Goal: Information Seeking & Learning: Learn about a topic

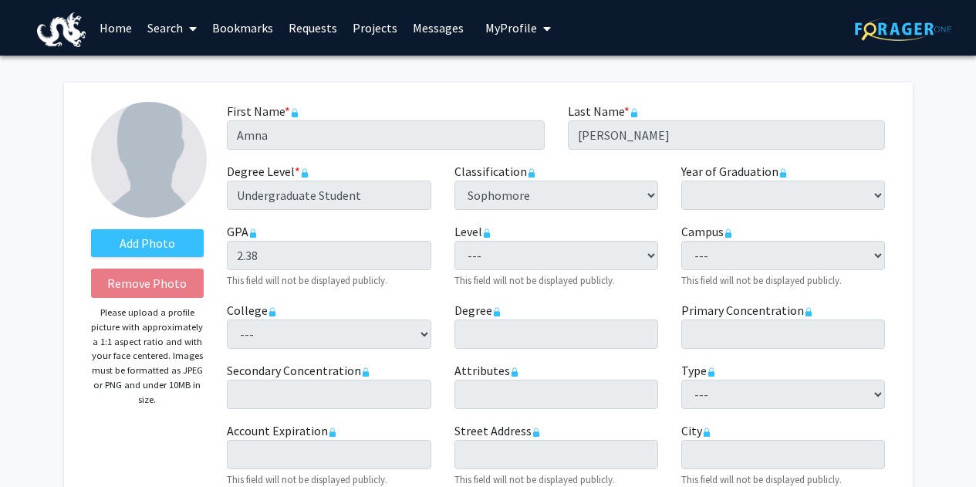
select select "sophomore"
select select
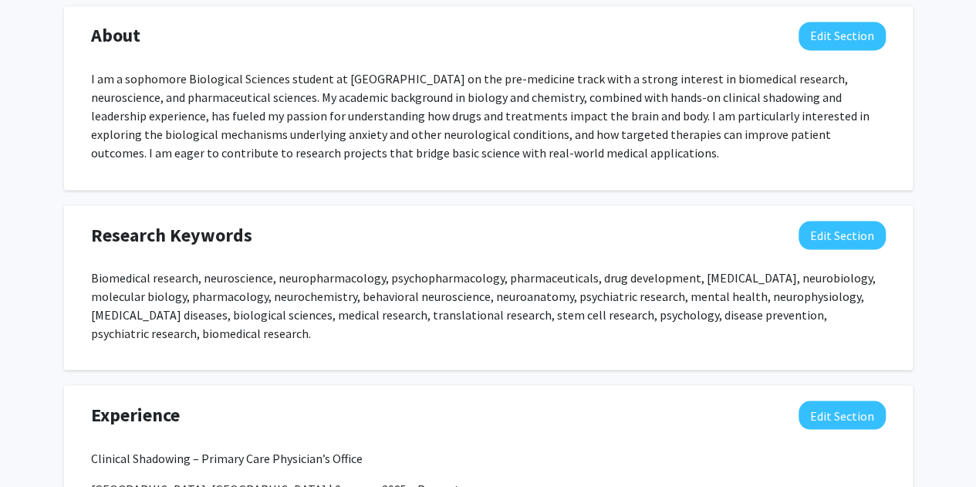
scroll to position [1274, 0]
click at [839, 237] on button "Edit Section" at bounding box center [841, 235] width 87 height 29
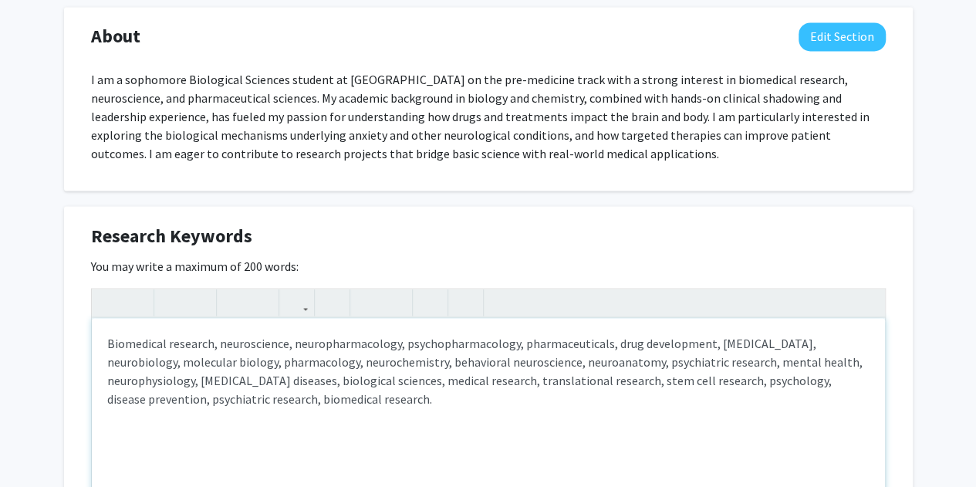
scroll to position [1296, 0]
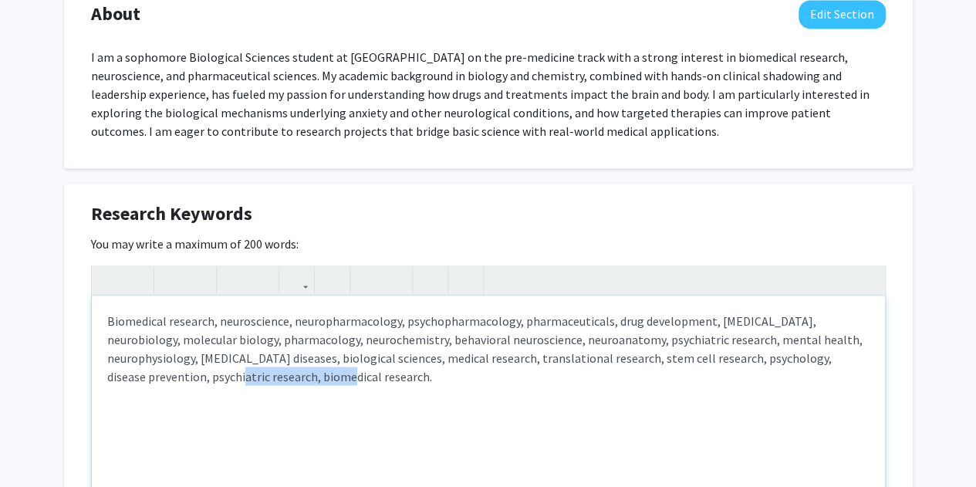
drag, startPoint x: 273, startPoint y: 377, endPoint x: 170, endPoint y: 372, distance: 102.7
click at [170, 372] on p "Biomedical research, neuroscience, neuropharmacology, psychopharmacology, pharm…" at bounding box center [488, 348] width 762 height 74
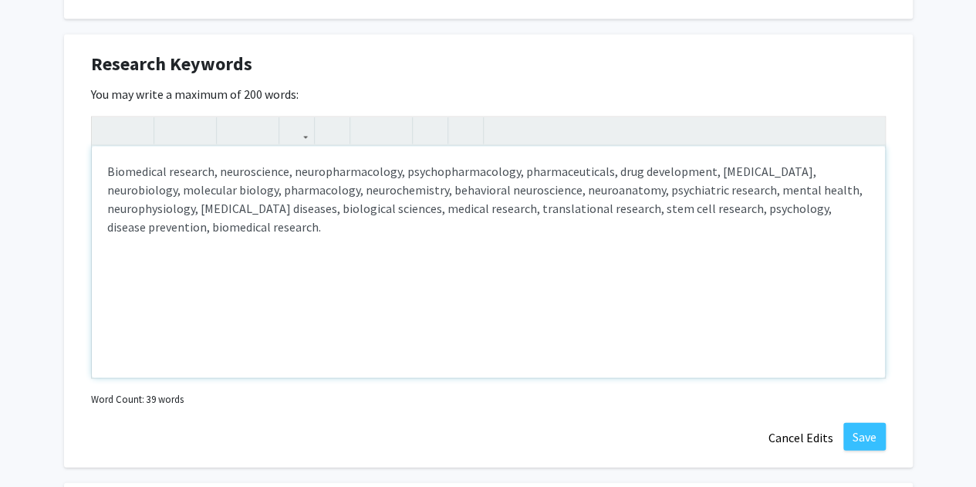
scroll to position [1466, 0]
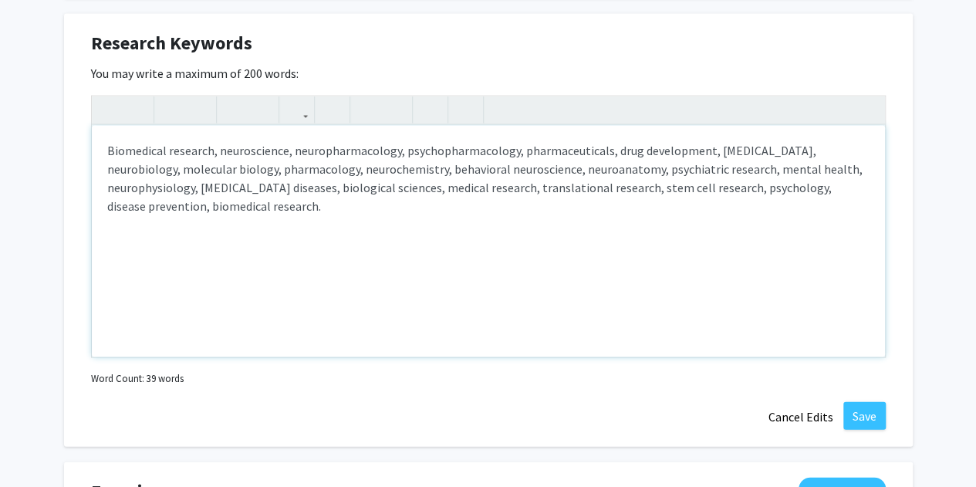
drag, startPoint x: 284, startPoint y: 207, endPoint x: 163, endPoint y: 209, distance: 121.1
click at [163, 209] on p "Biomedical research, neuroscience, neuropharmacology, psychopharmacology, pharm…" at bounding box center [488, 178] width 762 height 74
type textarea "<p>Biomedical research, neuroscience, neuropharmacology, psychopharmacology, ph…"
click at [859, 413] on button "Save" at bounding box center [864, 416] width 42 height 28
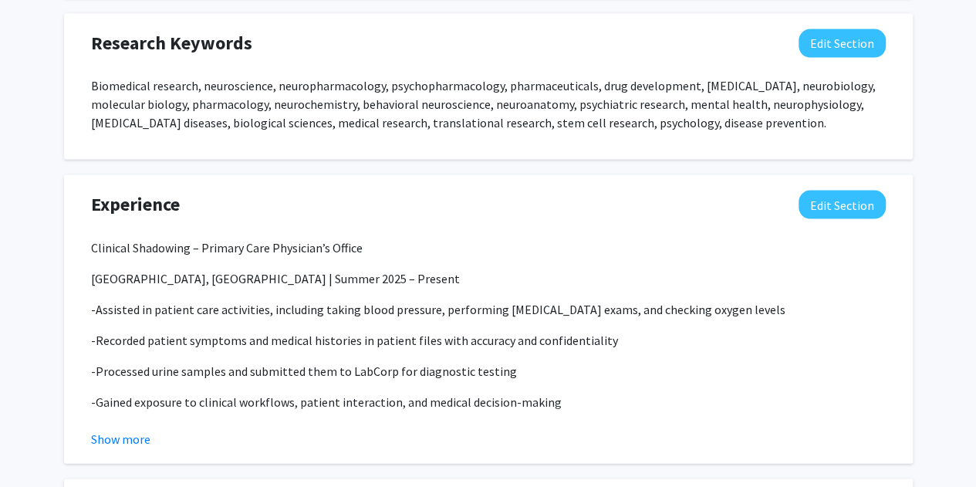
select select "sophomore"
select select
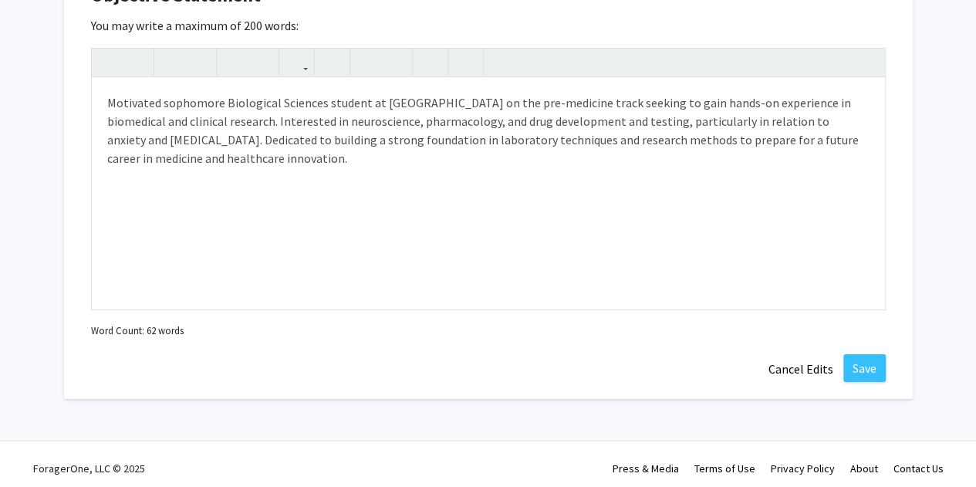
scroll to position [2699, 0]
click at [875, 359] on button "Save" at bounding box center [864, 367] width 42 height 28
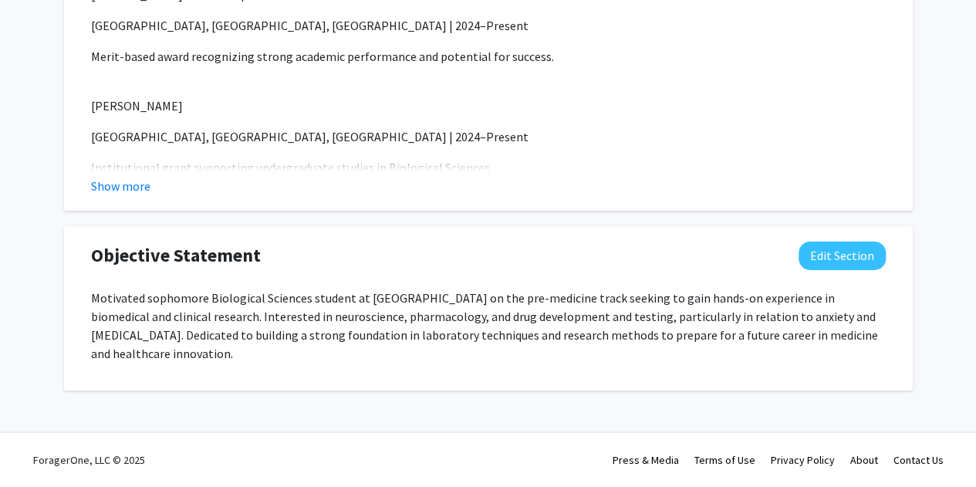
scroll to position [2438, 0]
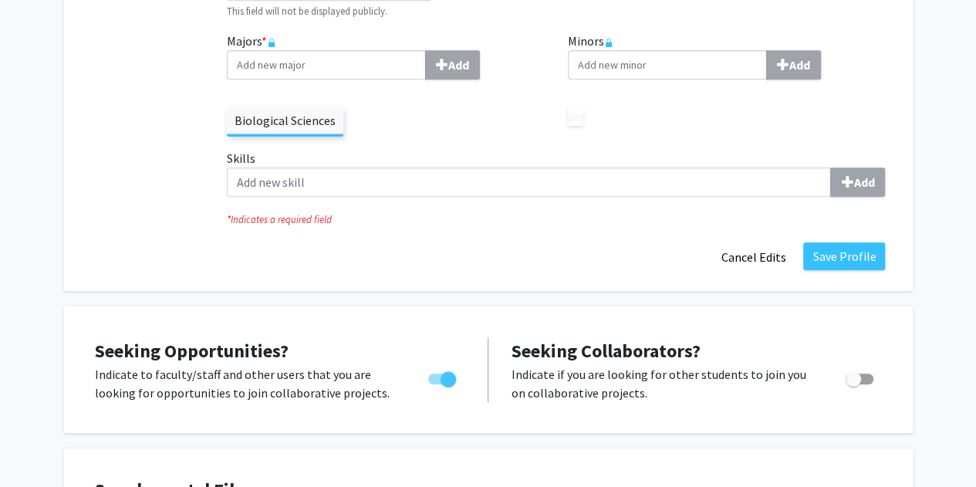
scroll to position [548, 0]
click at [843, 255] on button "Save Profile" at bounding box center [844, 255] width 82 height 28
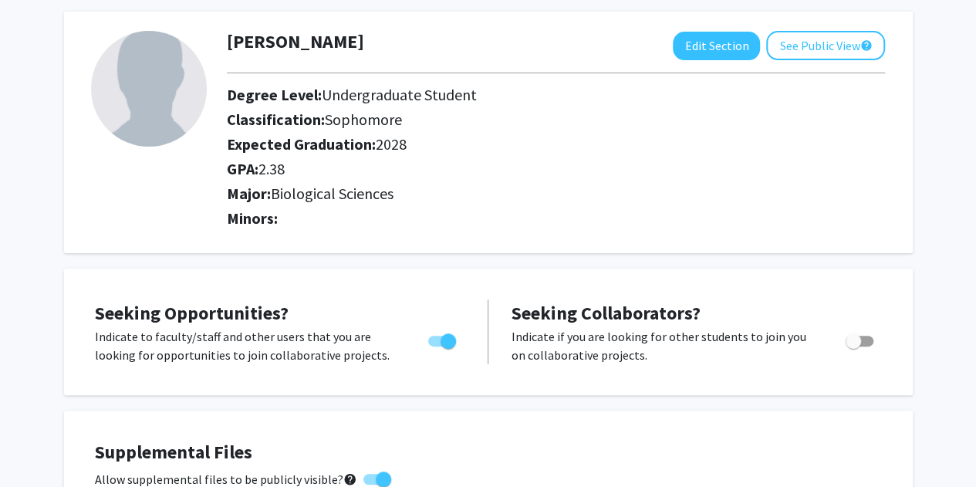
scroll to position [0, 0]
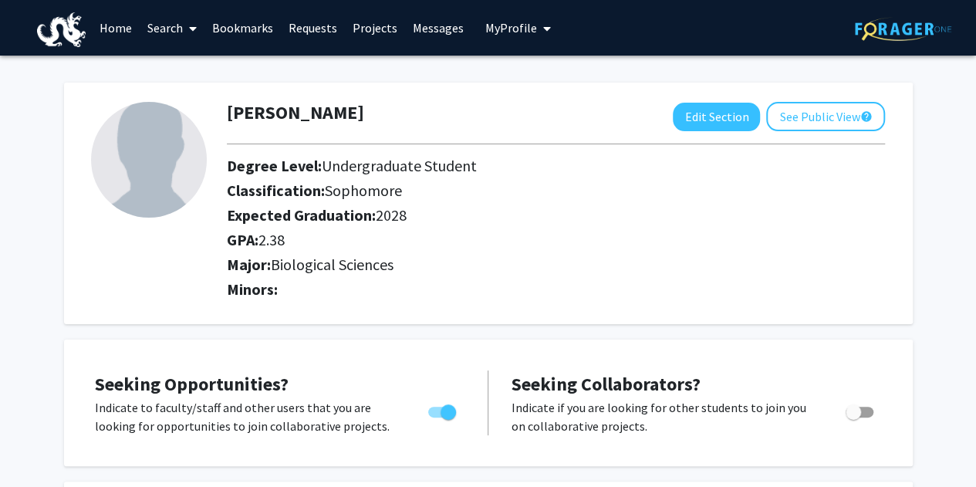
click at [373, 27] on link "Projects" at bounding box center [375, 28] width 60 height 54
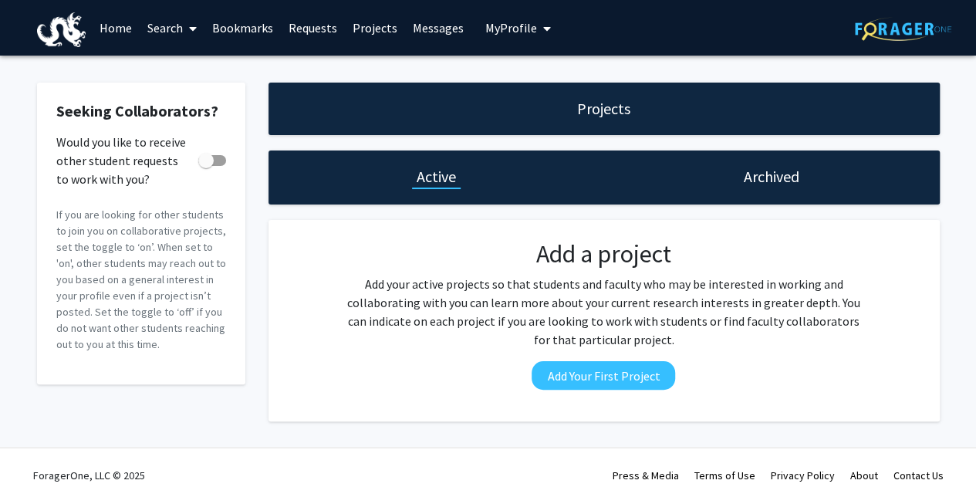
click at [440, 28] on link "Messages" at bounding box center [438, 28] width 66 height 54
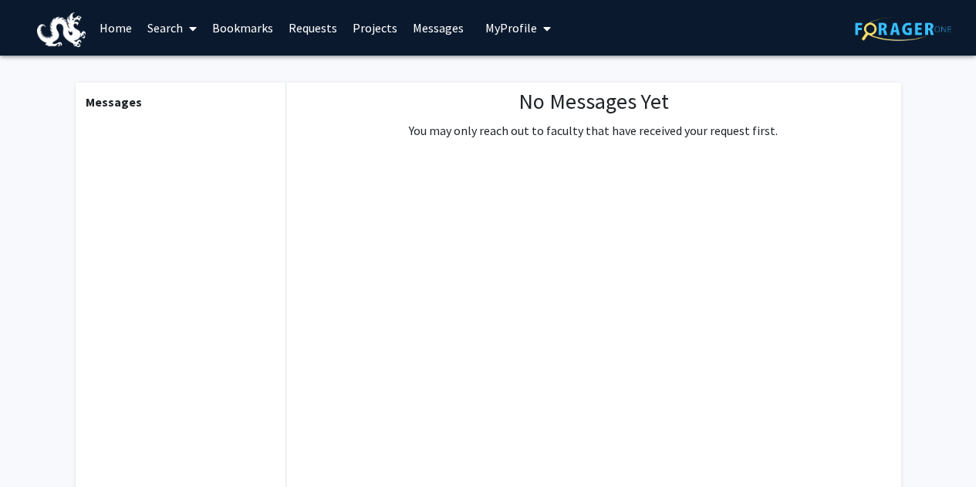
click at [315, 27] on link "Requests" at bounding box center [313, 28] width 64 height 54
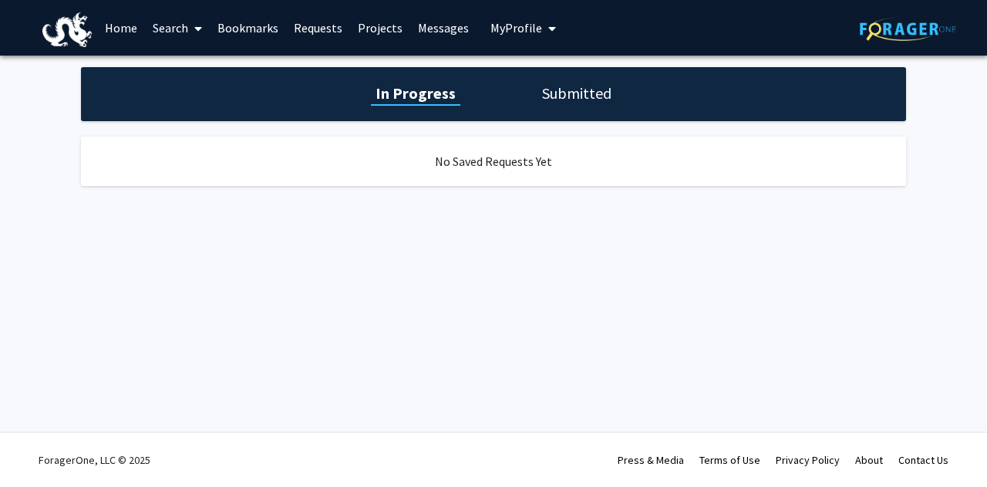
click at [131, 25] on link "Home" at bounding box center [121, 28] width 48 height 54
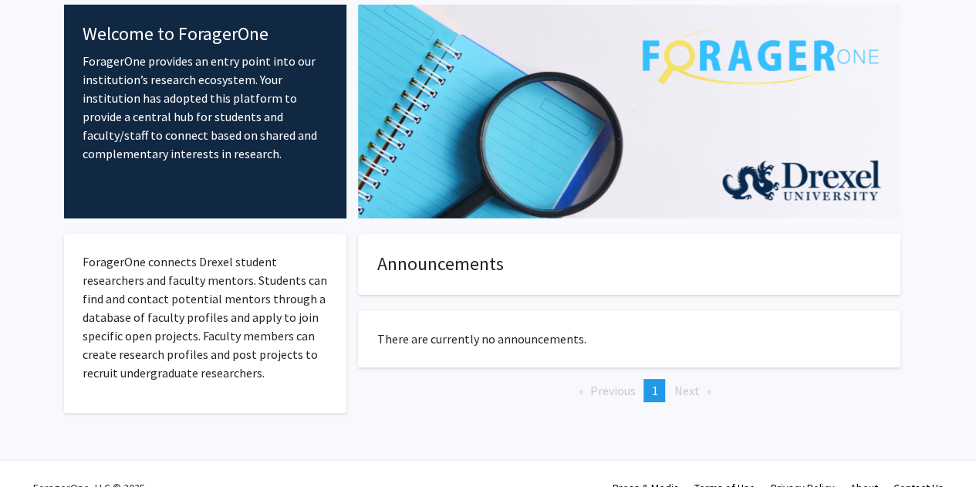
scroll to position [97, 0]
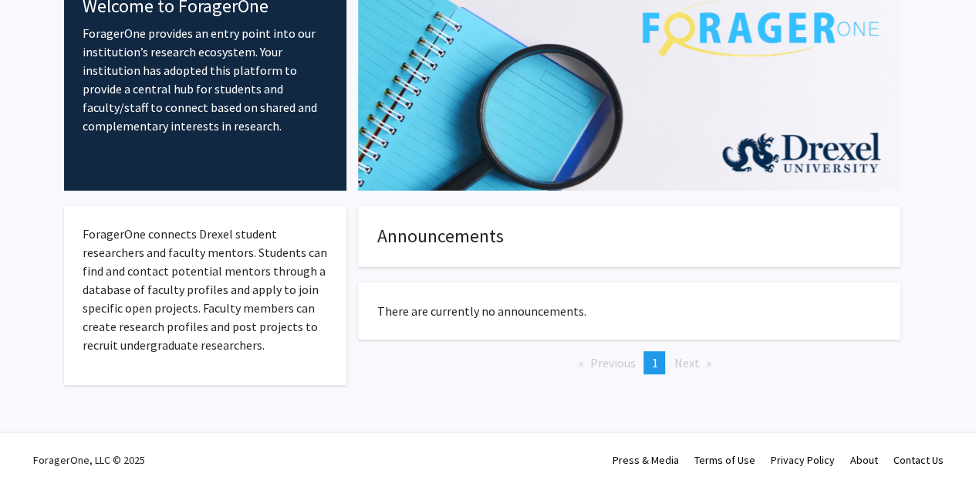
click at [682, 359] on span "Next page" at bounding box center [685, 362] width 25 height 15
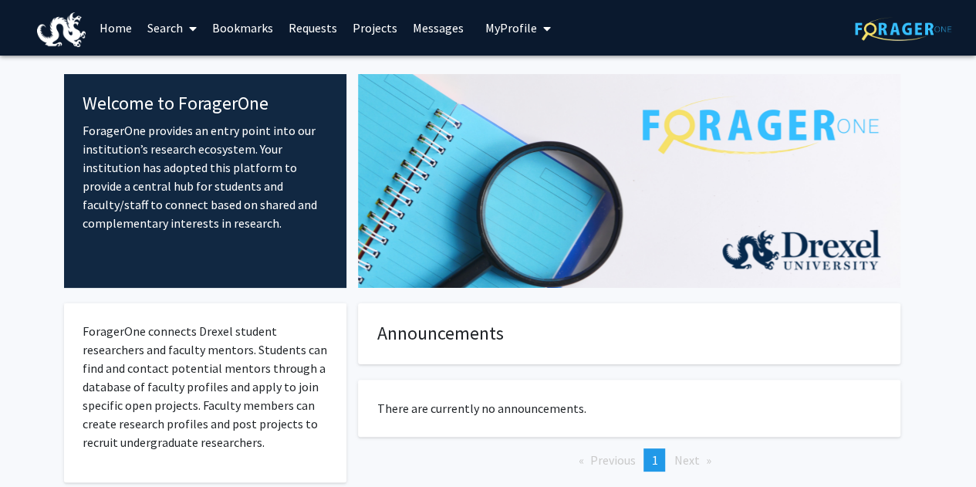
click at [174, 24] on link "Search" at bounding box center [172, 28] width 65 height 54
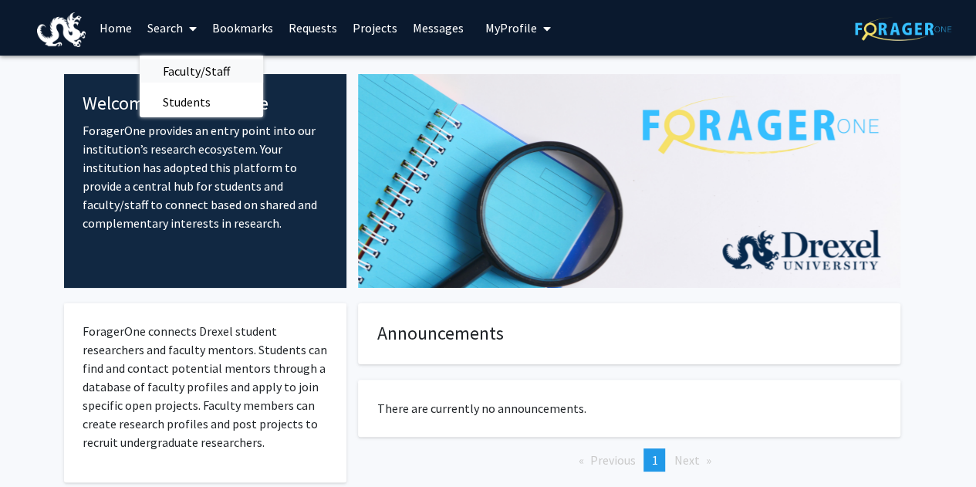
click at [196, 63] on span "Faculty/Staff" at bounding box center [196, 71] width 113 height 31
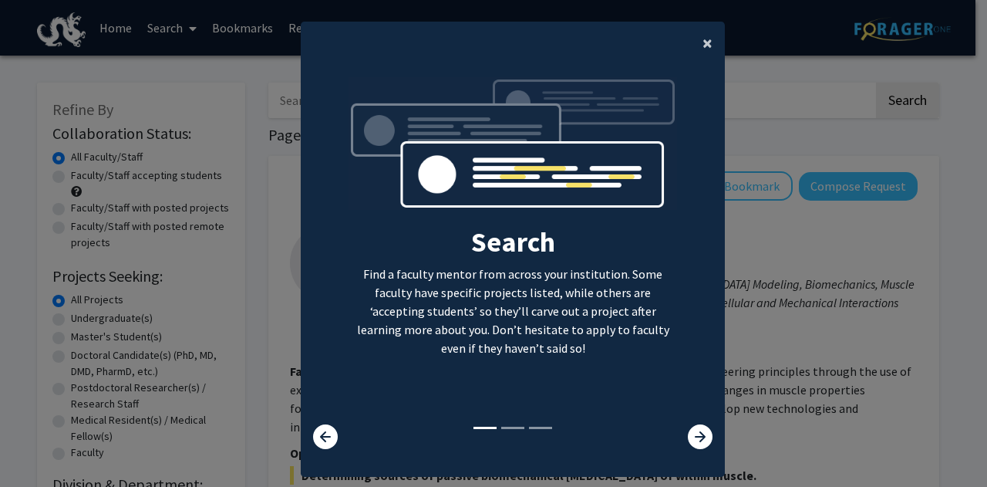
click at [703, 39] on span "×" at bounding box center [708, 43] width 10 height 24
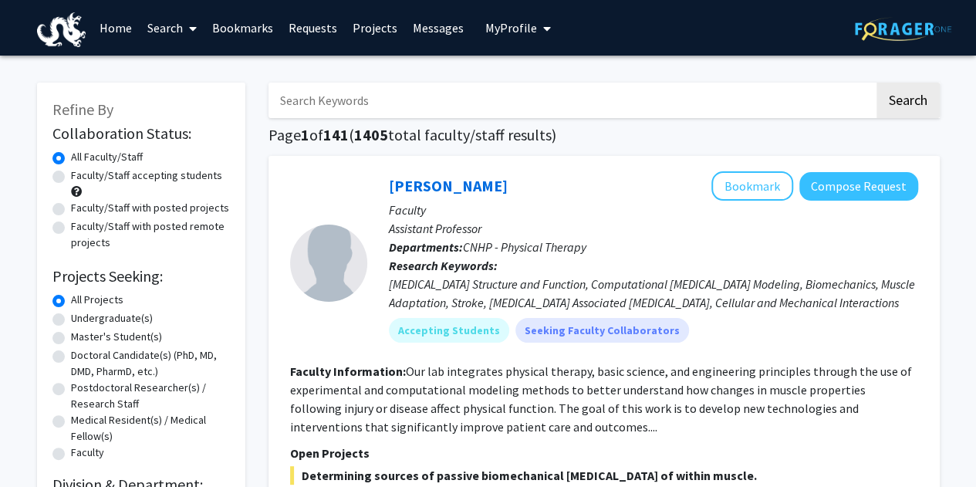
click at [117, 315] on label "Undergraduate(s)" at bounding box center [112, 318] width 82 height 16
click at [81, 315] on input "Undergraduate(s)" at bounding box center [76, 315] width 10 height 10
radio input "true"
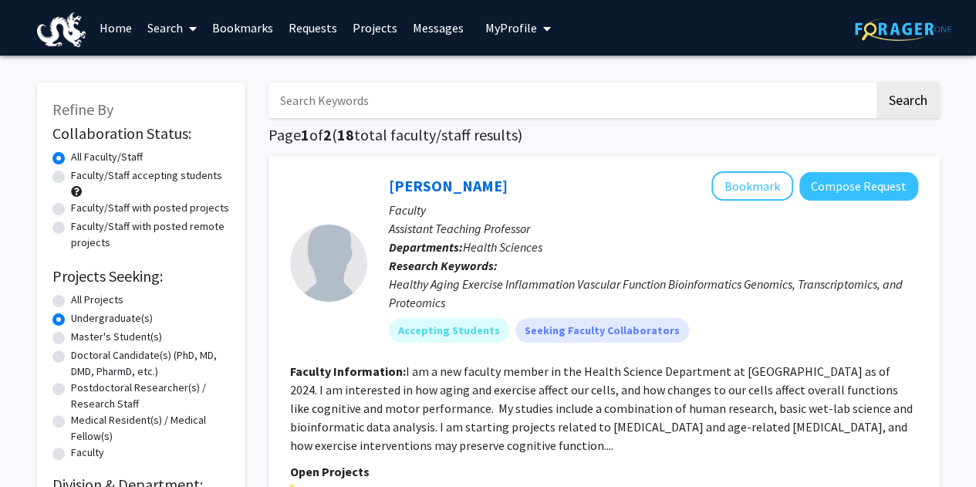
click at [159, 172] on label "Faculty/Staff accepting students" at bounding box center [146, 175] width 151 height 16
click at [81, 172] on input "Faculty/Staff accepting students" at bounding box center [76, 172] width 10 height 10
radio input "true"
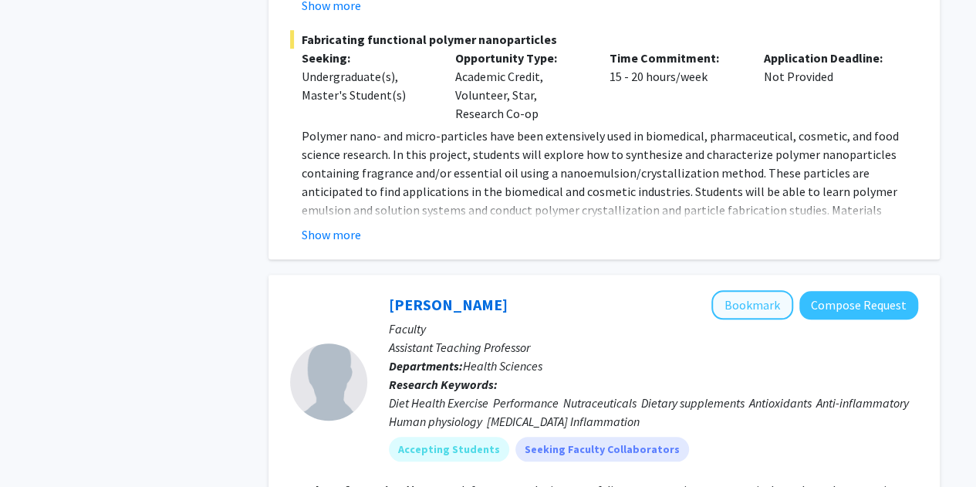
scroll to position [6324, 0]
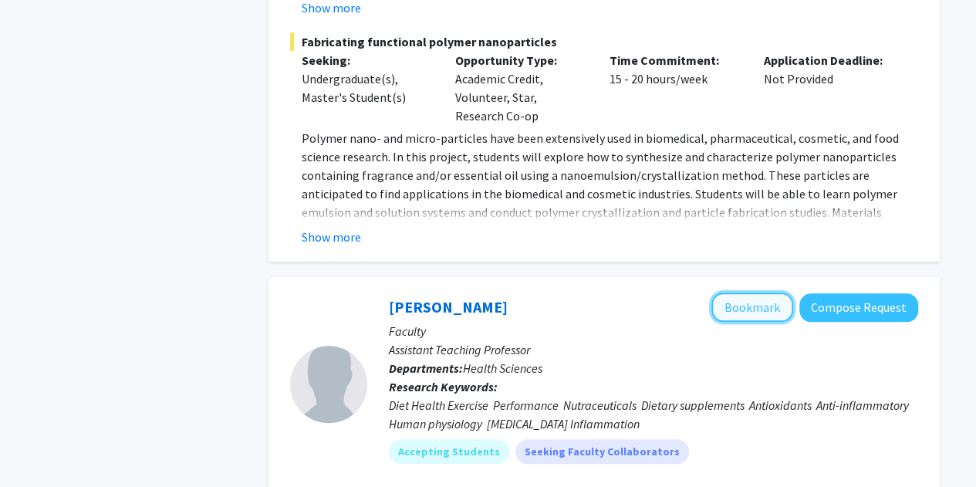
click at [756, 292] on button "Bookmark" at bounding box center [752, 306] width 82 height 29
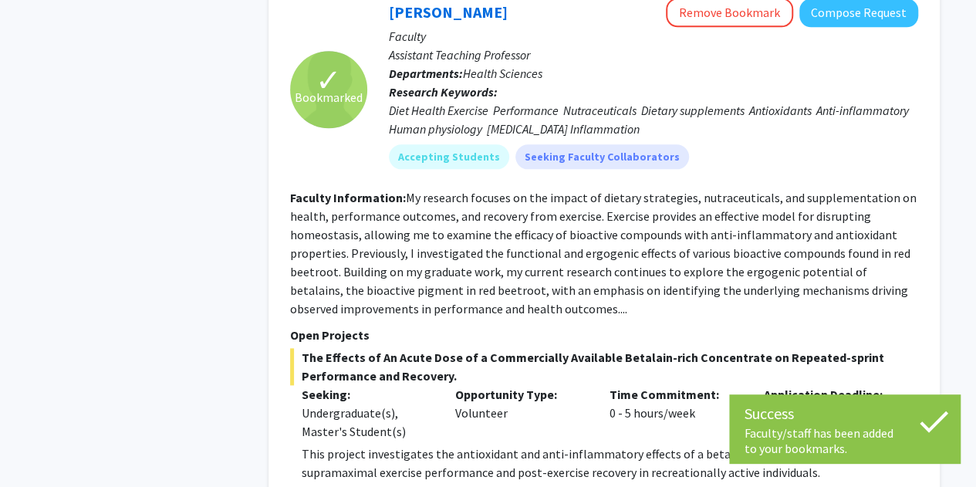
scroll to position [6793, 0]
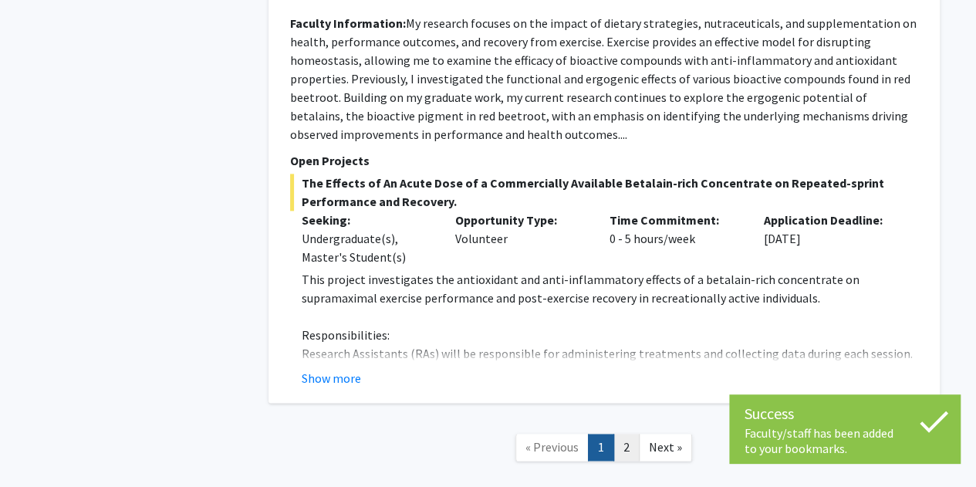
click at [626, 433] on link "2" at bounding box center [626, 446] width 26 height 27
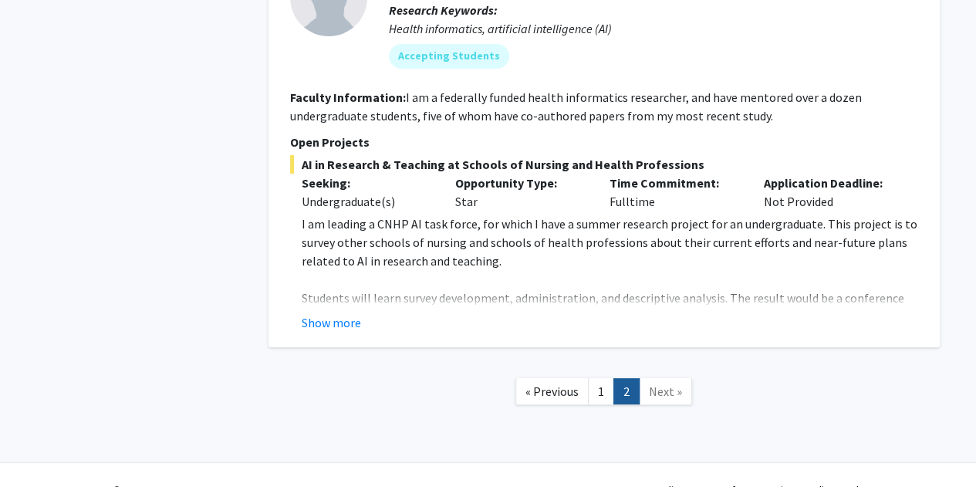
scroll to position [2907, 0]
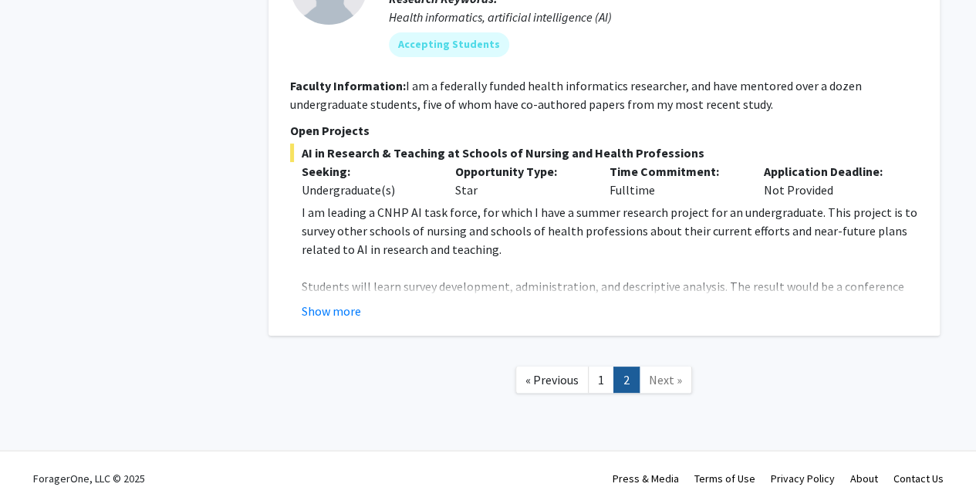
click at [660, 372] on span "Next »" at bounding box center [665, 379] width 33 height 15
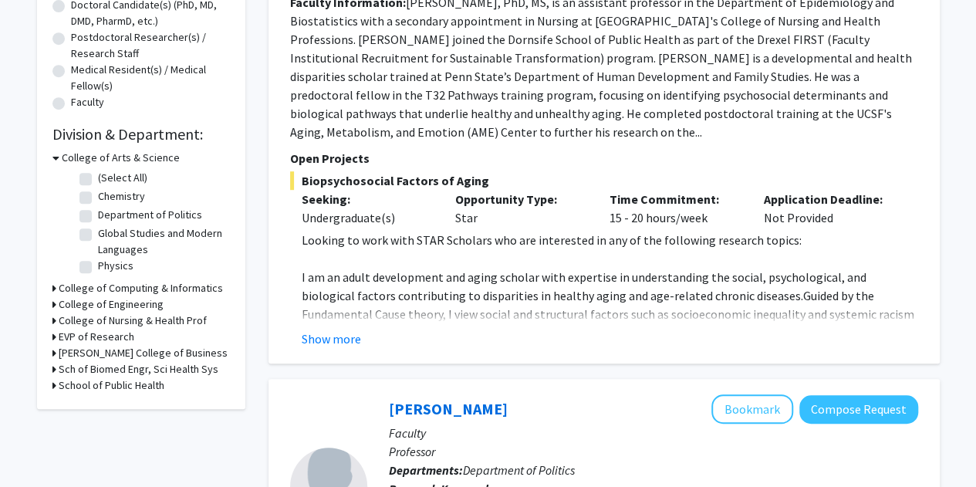
scroll to position [350, 0]
click at [183, 320] on h3 "College of Nursing & Health Prof" at bounding box center [133, 320] width 148 height 16
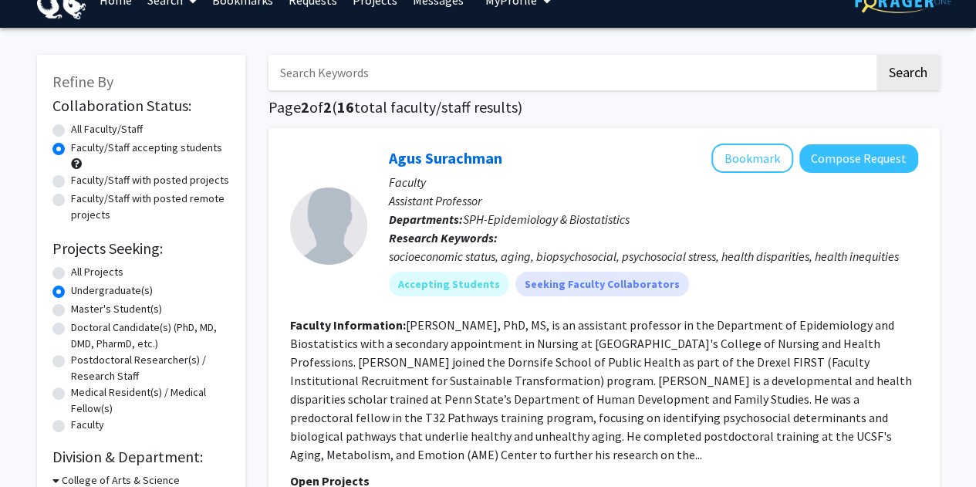
scroll to position [0, 0]
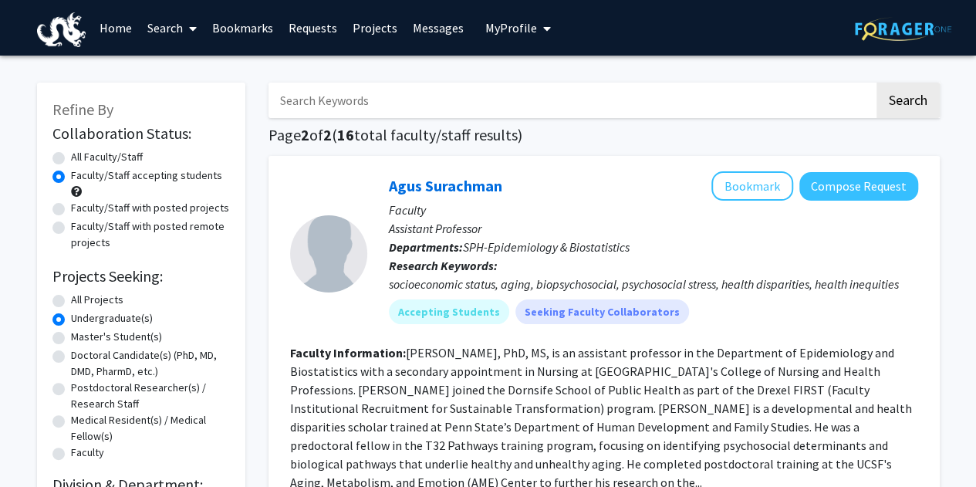
click at [487, 94] on input "Search Keywords" at bounding box center [570, 100] width 605 height 35
type input "drug"
click at [876, 83] on button "Search" at bounding box center [907, 100] width 63 height 35
radio input "true"
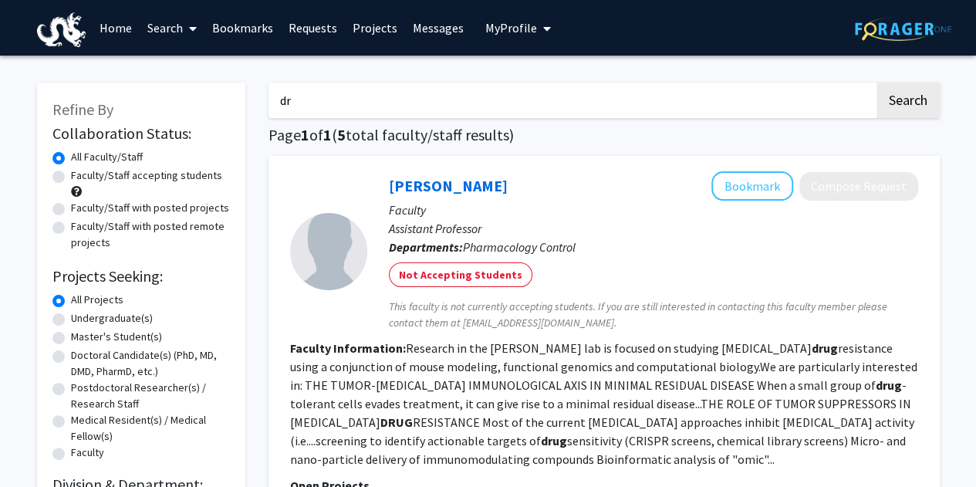
type input "d"
click at [635, 137] on h1 "Page 1 of 1 ( 5 total faculty/staff results)" at bounding box center [603, 135] width 671 height 19
click at [104, 178] on label "Faculty/Staff accepting students" at bounding box center [146, 175] width 151 height 16
click at [81, 177] on input "Faculty/Staff accepting students" at bounding box center [76, 172] width 10 height 10
radio input "true"
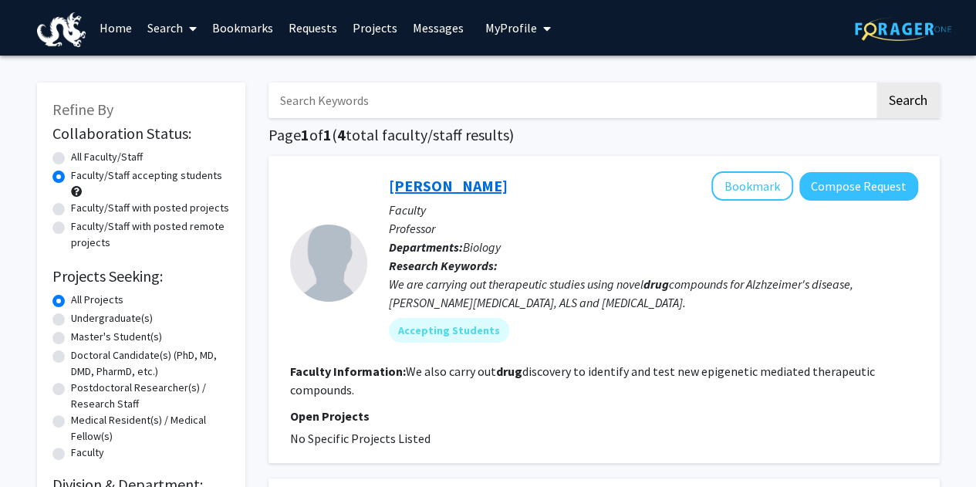
click at [399, 188] on link "[PERSON_NAME]" at bounding box center [448, 185] width 119 height 19
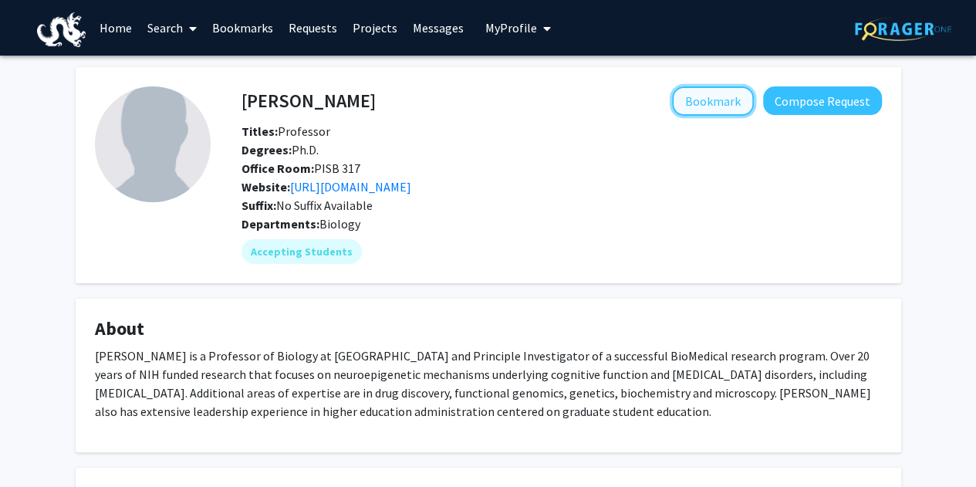
click at [718, 100] on button "Bookmark" at bounding box center [713, 100] width 82 height 29
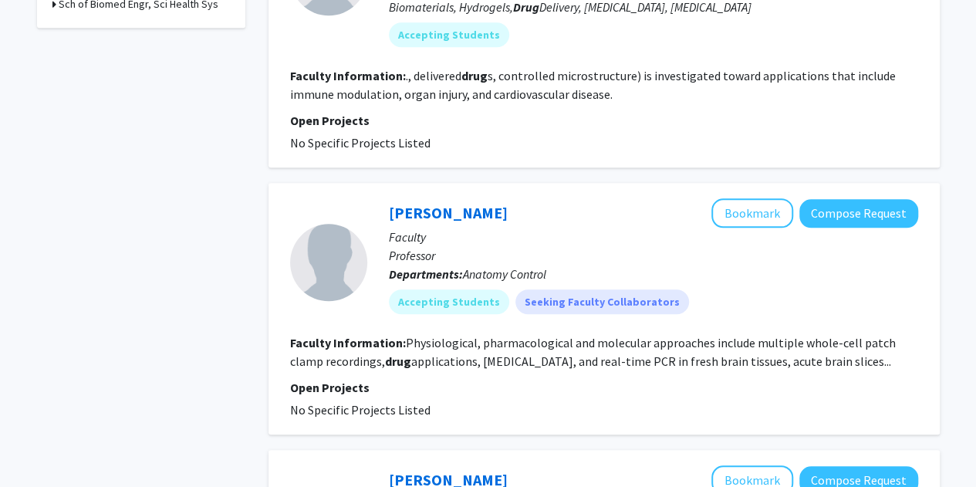
scroll to position [600, 0]
click at [745, 217] on button "Bookmark" at bounding box center [752, 211] width 82 height 29
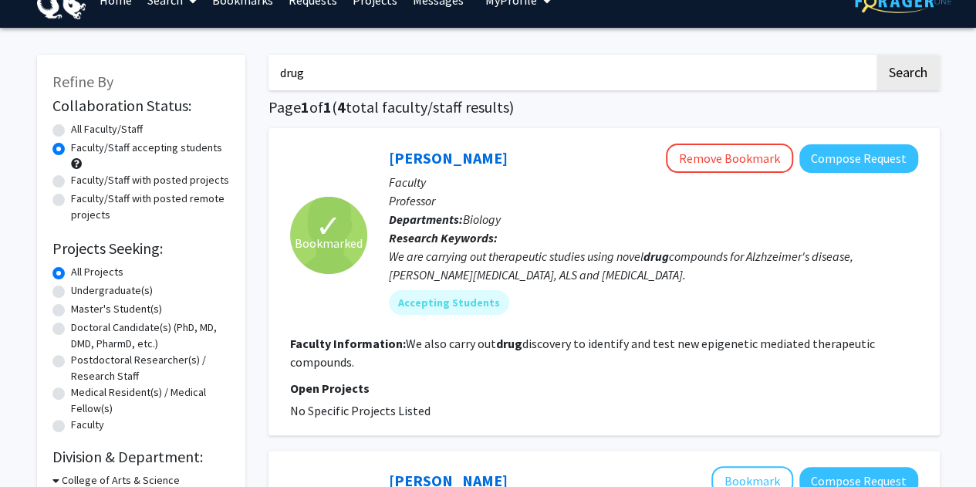
scroll to position [0, 0]
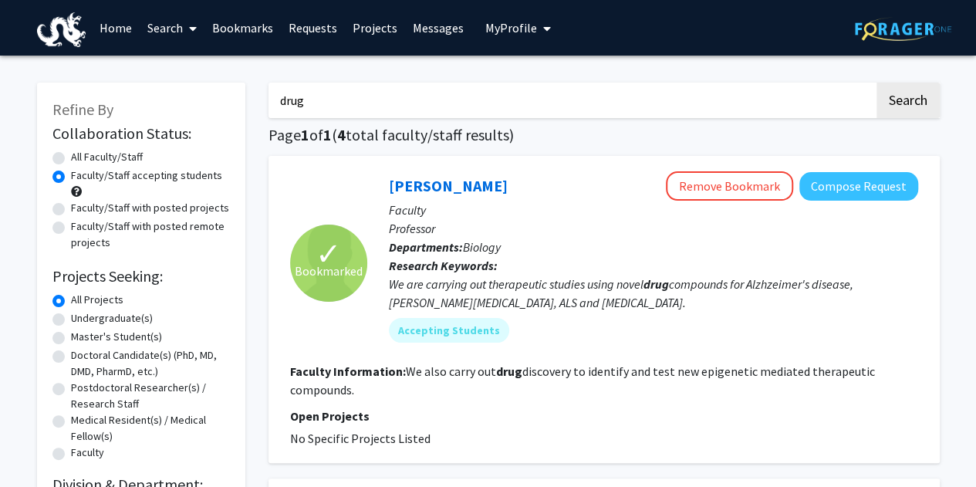
click at [440, 95] on input "drug" at bounding box center [570, 100] width 605 height 35
type input "d"
type input "biotech"
click at [929, 107] on button "Search" at bounding box center [907, 100] width 63 height 35
radio input "true"
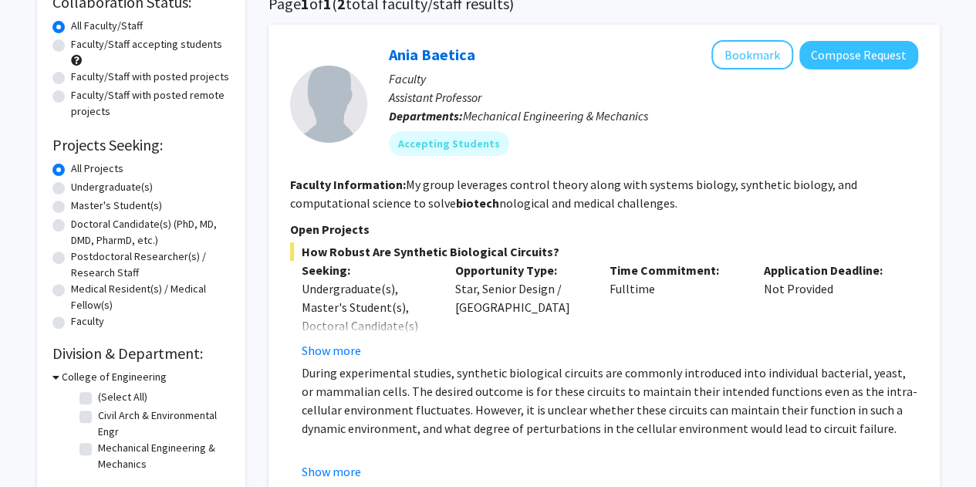
scroll to position [140, 0]
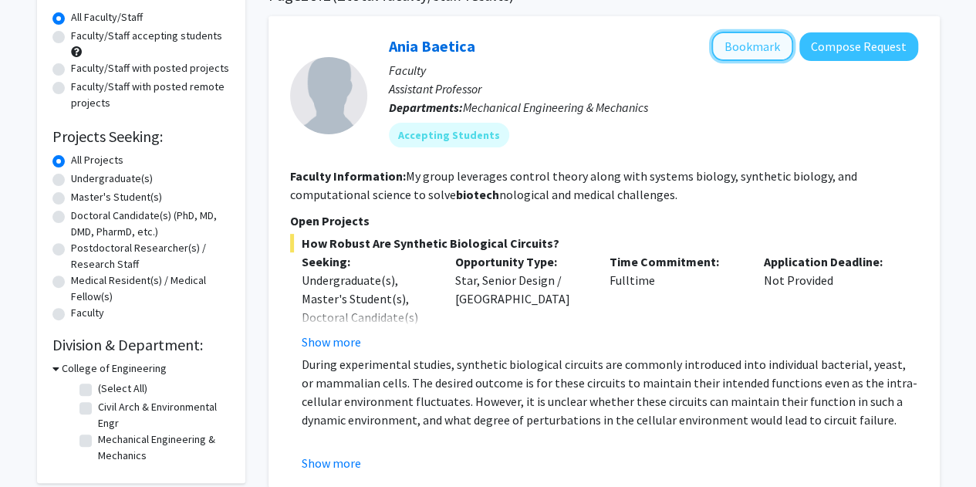
click at [739, 41] on button "Bookmark" at bounding box center [752, 46] width 82 height 29
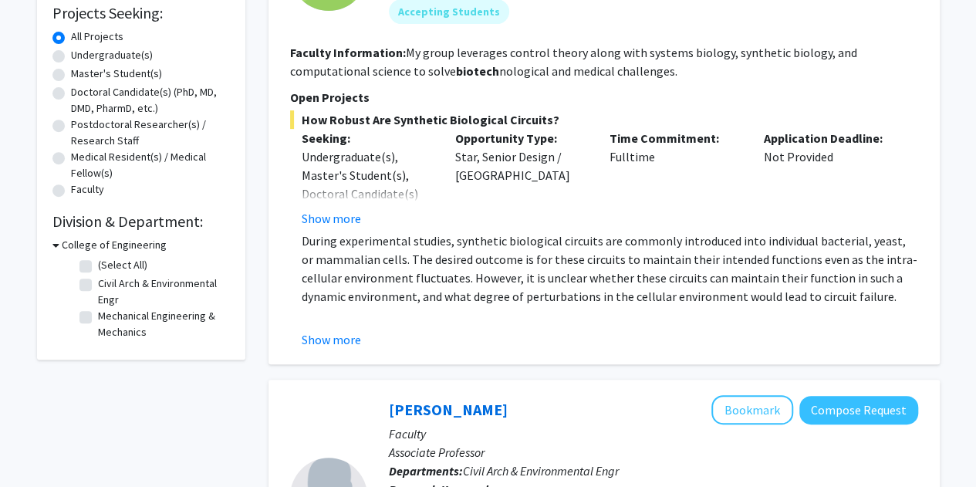
scroll to position [0, 0]
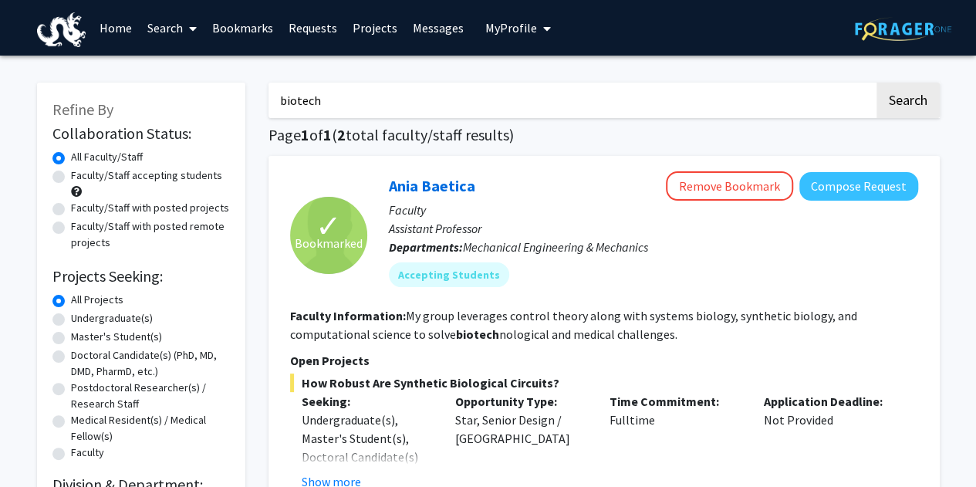
click at [575, 112] on input "biotech" at bounding box center [570, 100] width 605 height 35
type input "b"
type input "psychology"
click at [876, 83] on button "Search" at bounding box center [907, 100] width 63 height 35
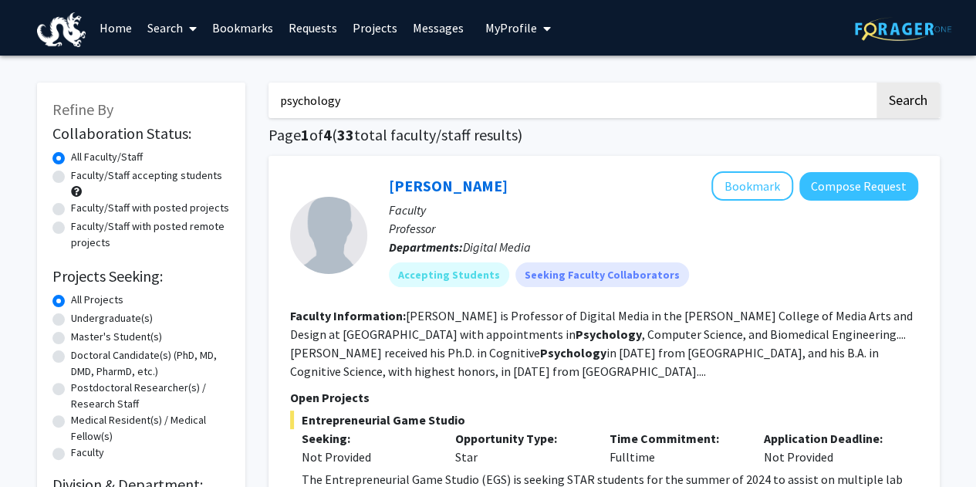
click at [180, 172] on label "Faculty/Staff accepting students" at bounding box center [146, 175] width 151 height 16
click at [81, 172] on input "Faculty/Staff accepting students" at bounding box center [76, 172] width 10 height 10
radio input "true"
click at [485, 100] on input "psychology" at bounding box center [570, 100] width 605 height 35
type input "p"
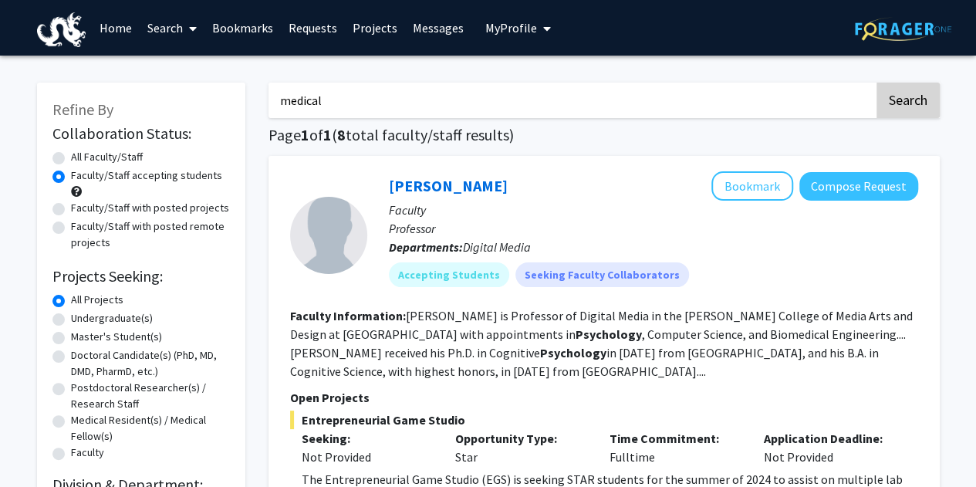
type input "medical"
click at [899, 101] on button "Search" at bounding box center [907, 100] width 63 height 35
radio input "true"
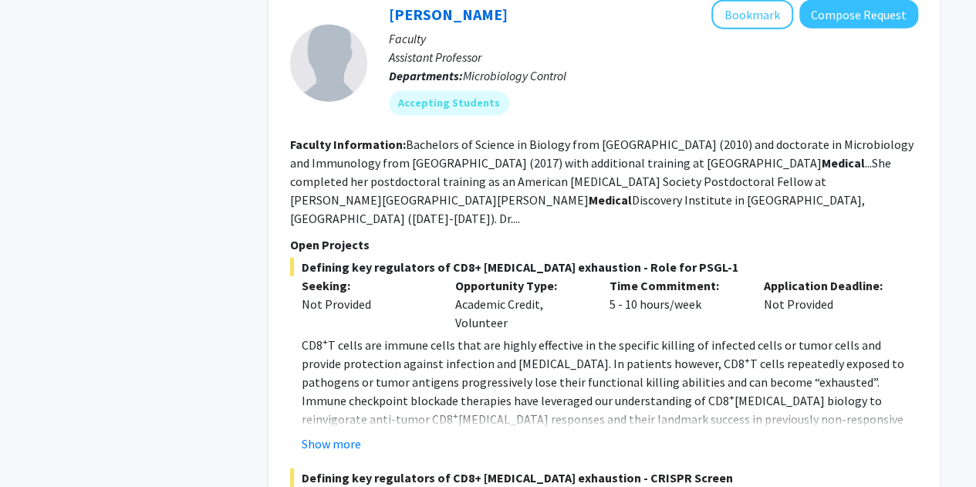
scroll to position [1926, 0]
click at [743, 16] on button "Bookmark" at bounding box center [752, 13] width 82 height 29
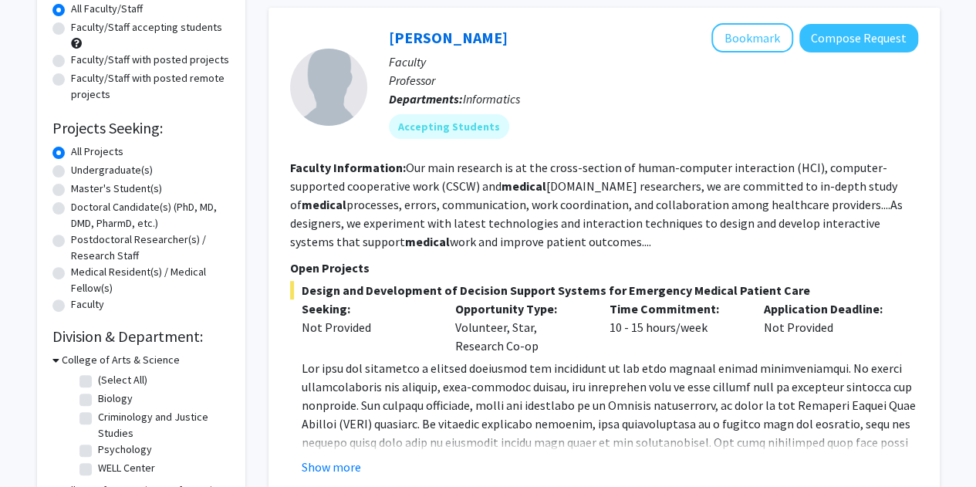
scroll to position [0, 0]
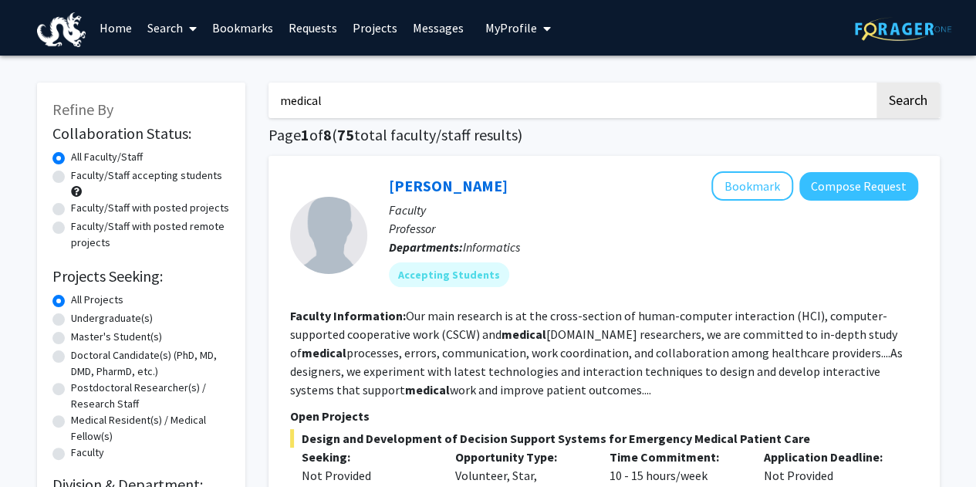
click at [241, 28] on link "Bookmarks" at bounding box center [242, 28] width 76 height 54
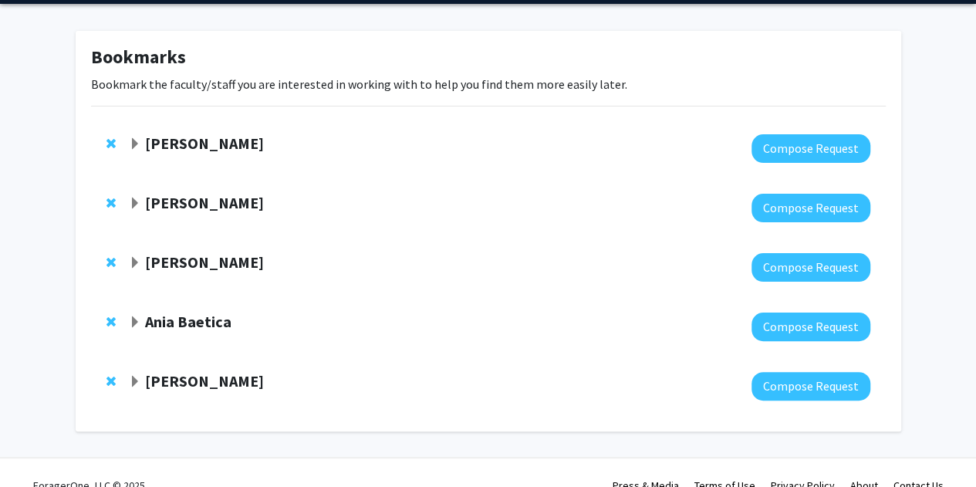
scroll to position [76, 0]
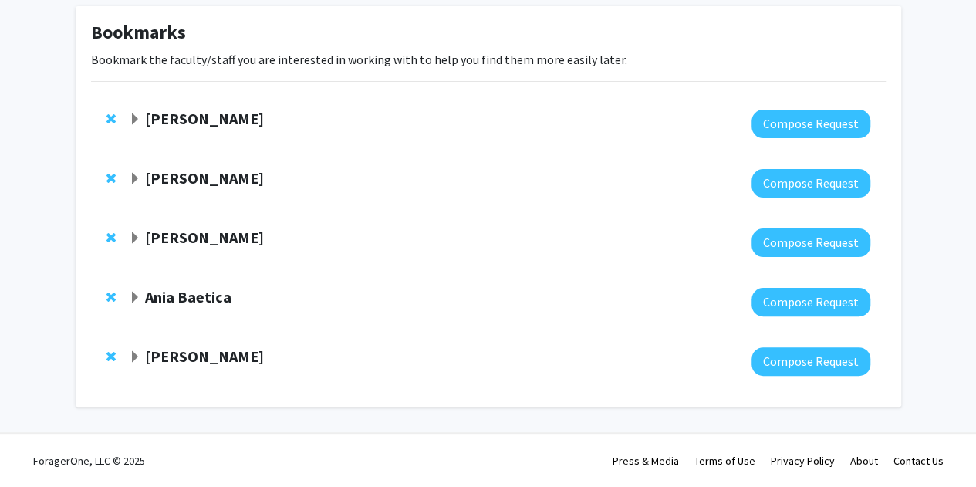
click at [188, 120] on strong "[PERSON_NAME]" at bounding box center [204, 118] width 119 height 19
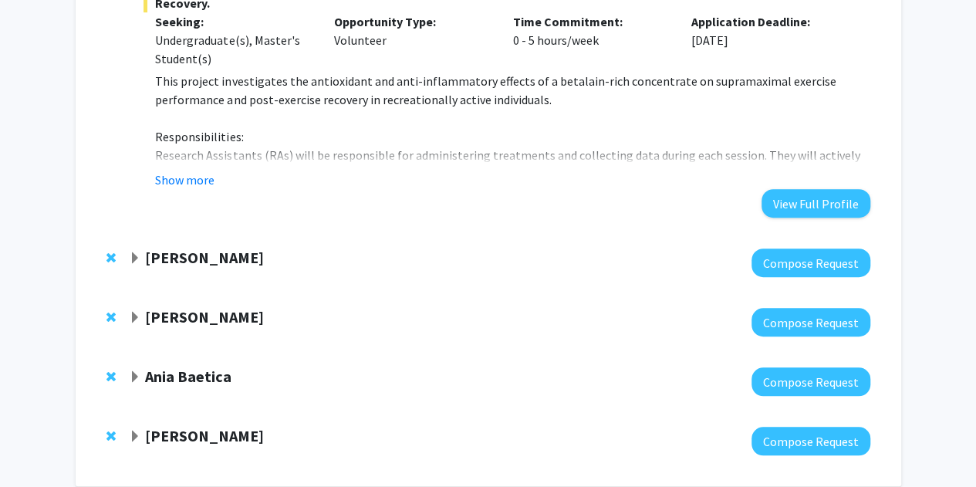
scroll to position [410, 0]
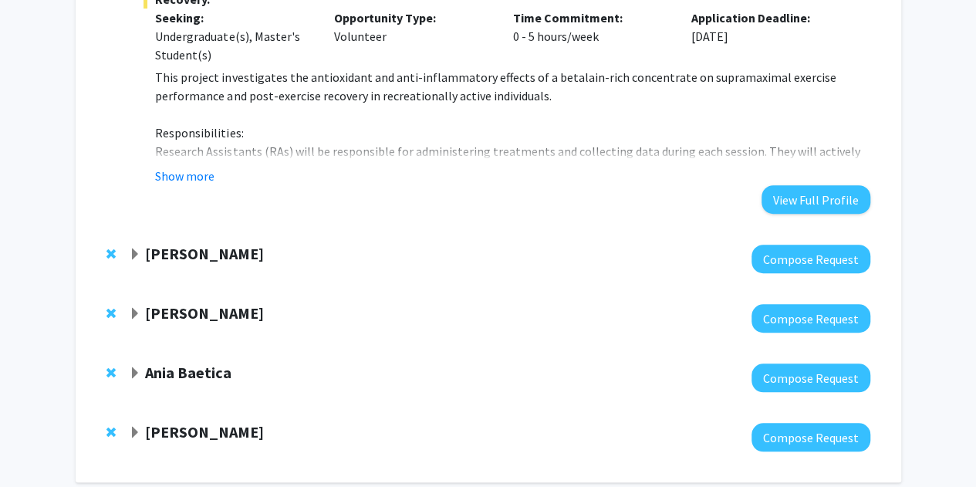
click at [167, 244] on strong "[PERSON_NAME]" at bounding box center [204, 253] width 119 height 19
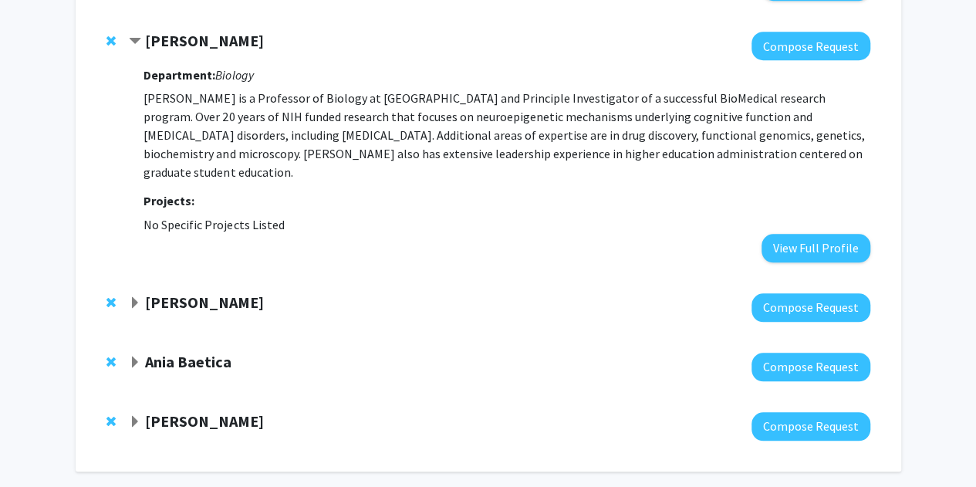
scroll to position [623, 0]
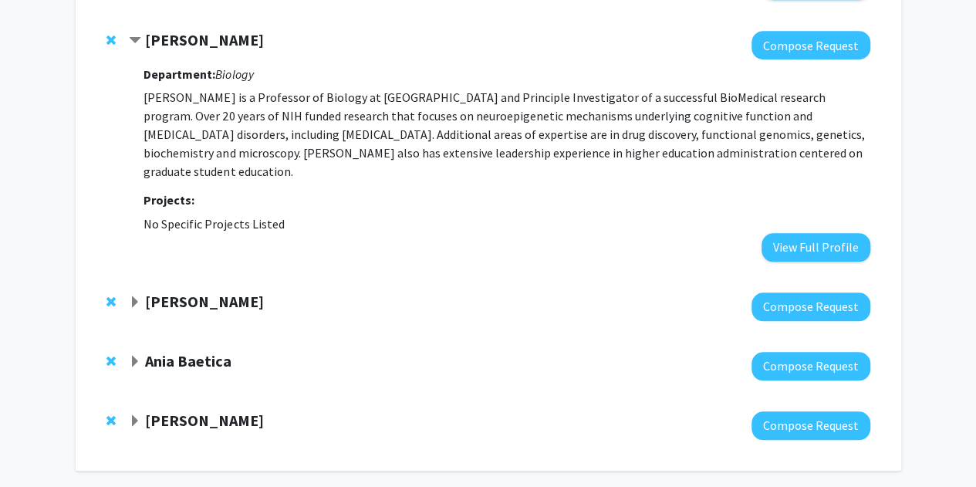
click at [152, 292] on strong "[PERSON_NAME]" at bounding box center [204, 301] width 119 height 19
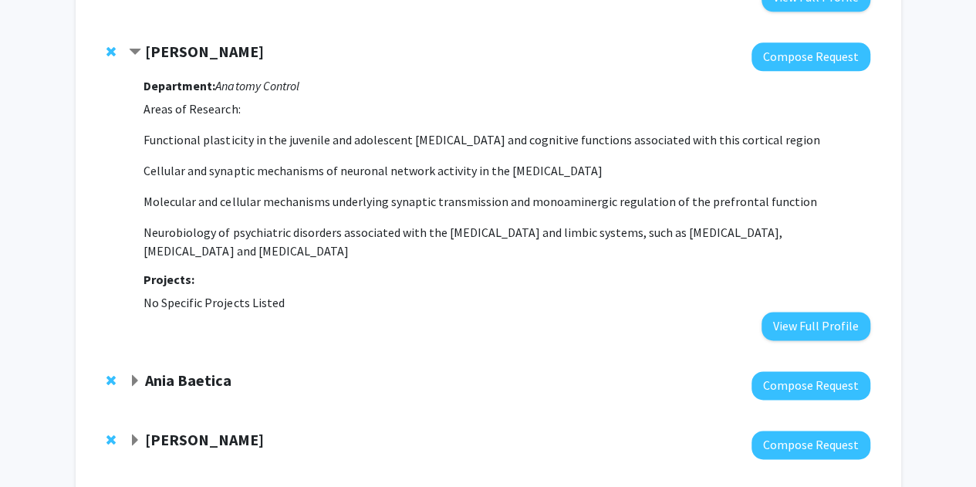
scroll to position [874, 0]
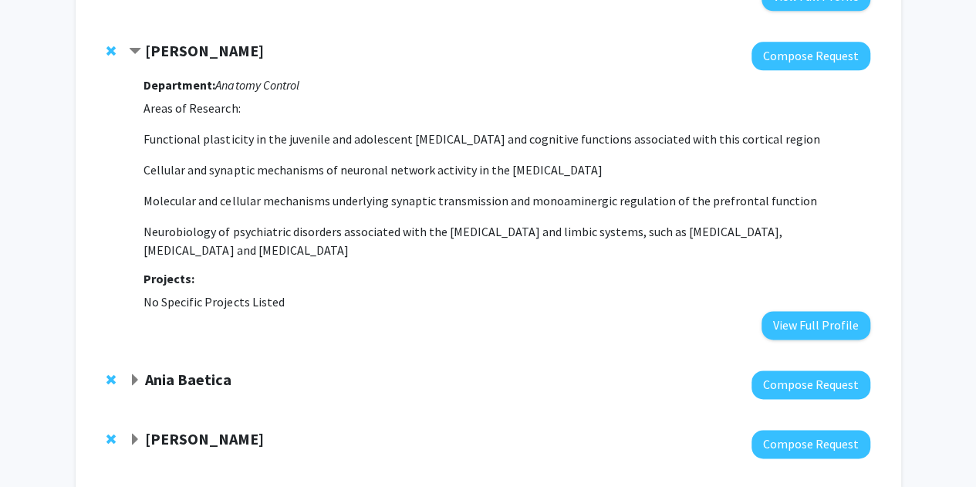
click at [173, 369] on strong "Ania Baetica" at bounding box center [188, 378] width 86 height 19
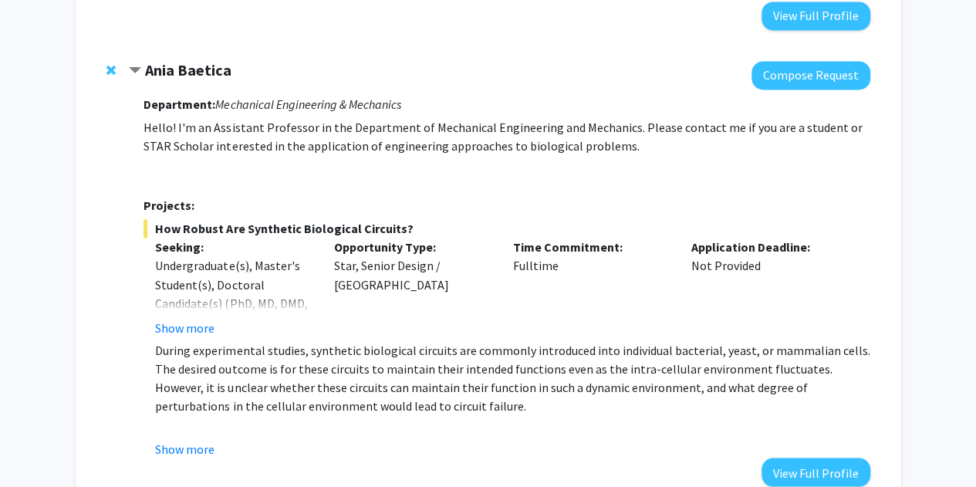
scroll to position [1279, 0]
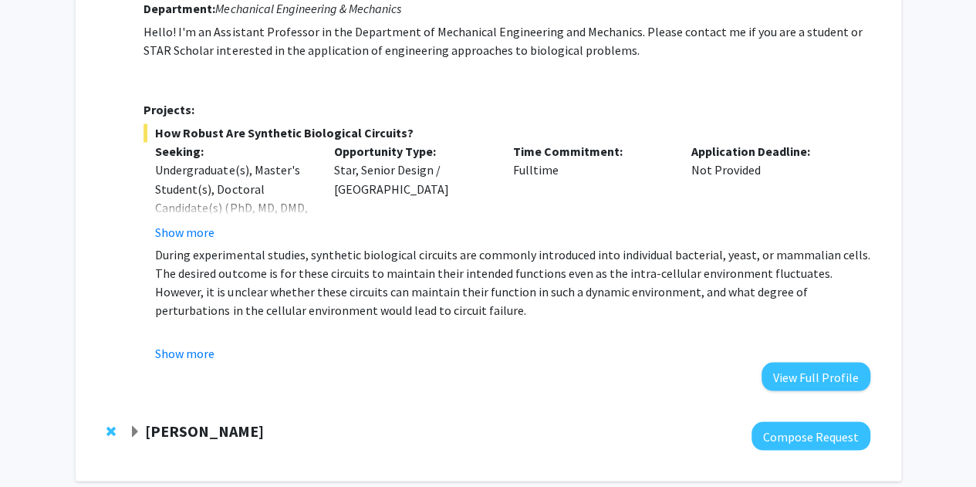
click at [177, 420] on strong "[PERSON_NAME]" at bounding box center [204, 429] width 119 height 19
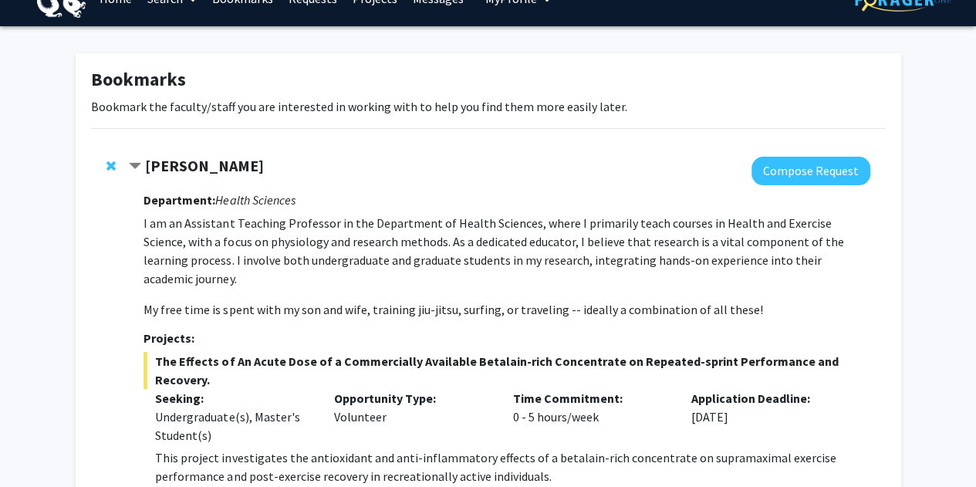
scroll to position [0, 0]
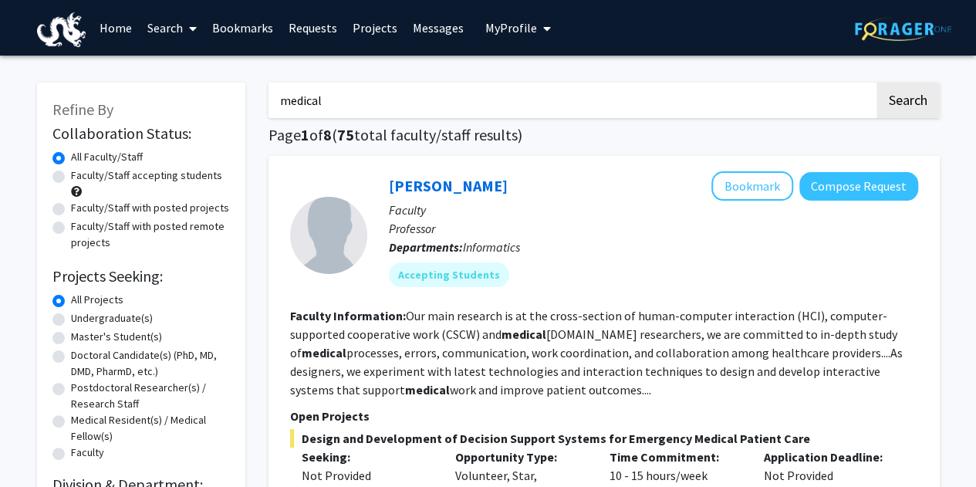
click at [629, 104] on input "medical" at bounding box center [570, 100] width 605 height 35
click at [126, 172] on label "Faculty/Staff accepting students" at bounding box center [146, 175] width 151 height 16
click at [81, 172] on input "Faculty/Staff accepting students" at bounding box center [76, 172] width 10 height 10
radio input "true"
click at [82, 319] on label "Undergraduate(s)" at bounding box center [112, 318] width 82 height 16
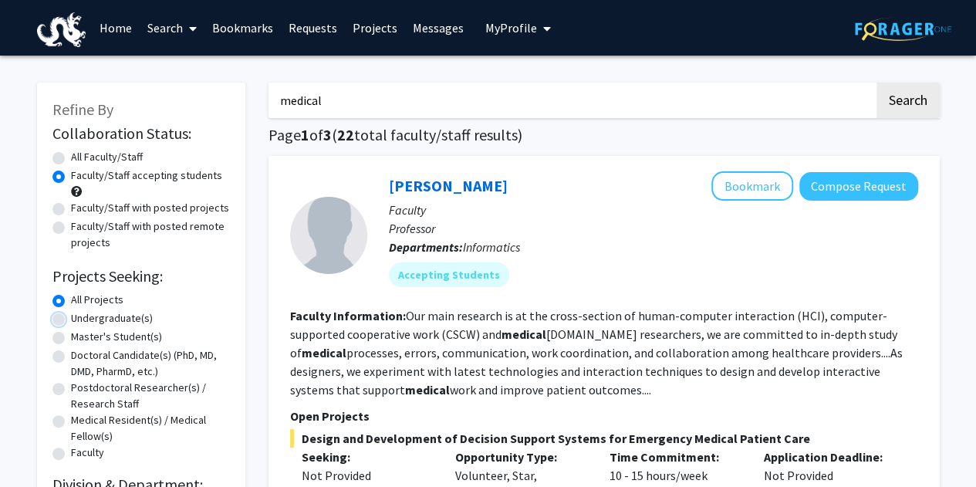
click at [81, 319] on input "Undergraduate(s)" at bounding box center [76, 315] width 10 height 10
radio input "true"
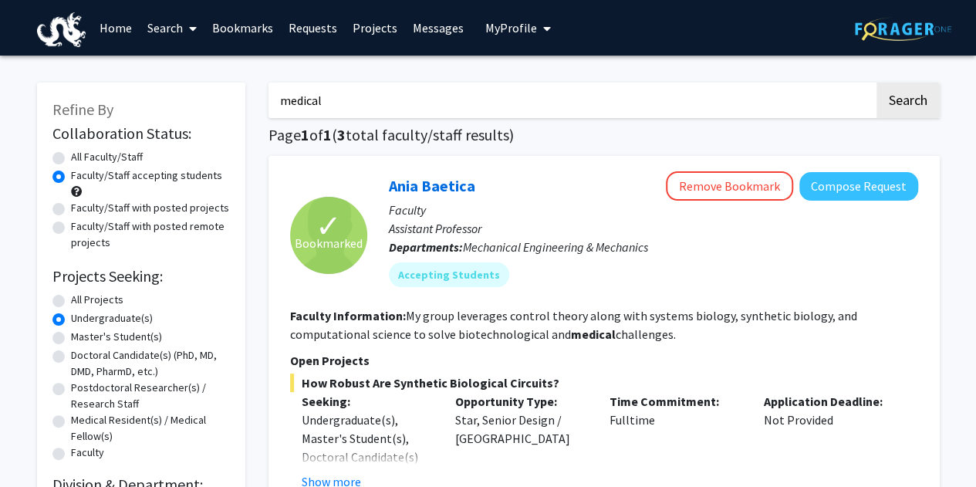
click at [71, 206] on label "Faculty/Staff with posted projects" at bounding box center [150, 208] width 158 height 16
click at [71, 206] on input "Faculty/Staff with posted projects" at bounding box center [76, 205] width 10 height 10
radio input "true"
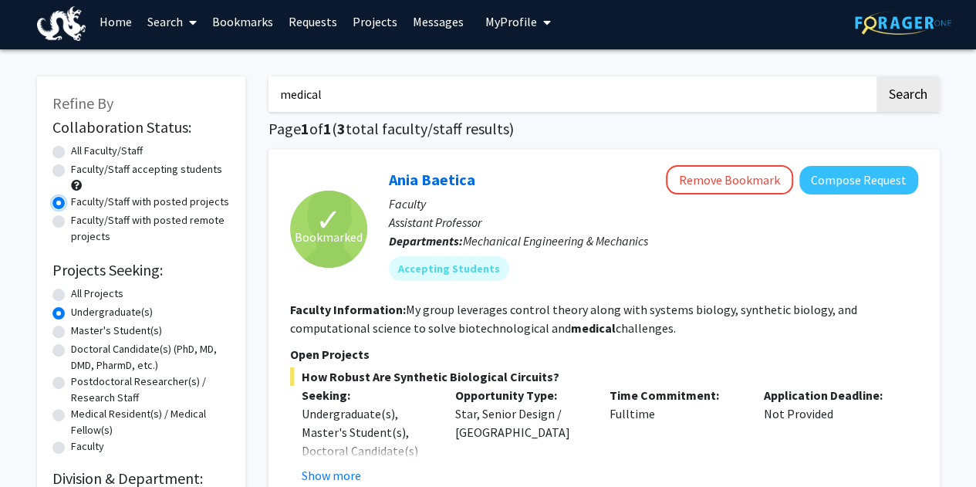
scroll to position [8, 0]
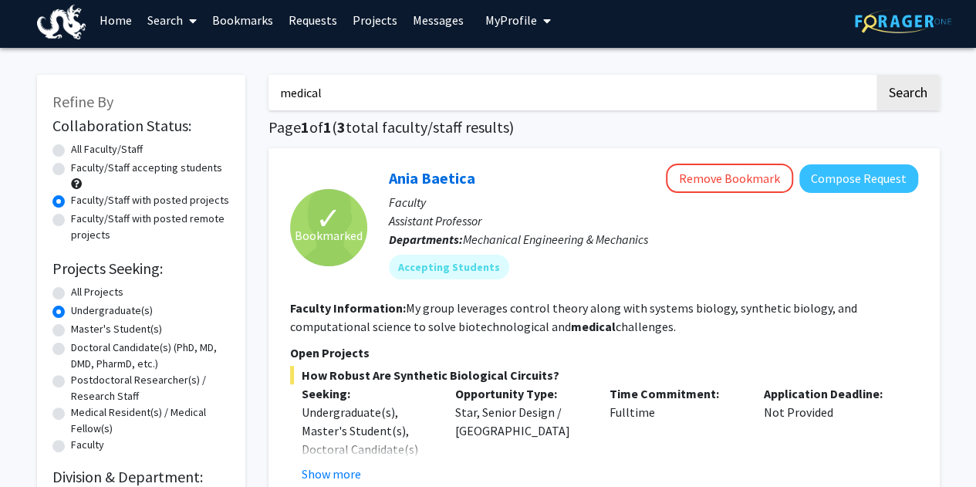
click at [71, 145] on label "All Faculty/Staff" at bounding box center [107, 149] width 72 height 16
click at [71, 145] on input "All Faculty/Staff" at bounding box center [76, 146] width 10 height 10
radio input "true"
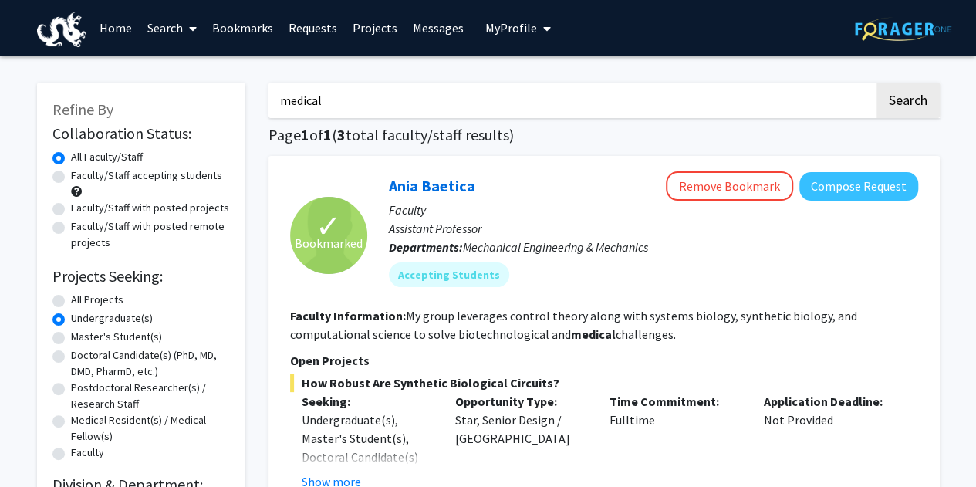
click at [71, 174] on label "Faculty/Staff accepting students" at bounding box center [146, 175] width 151 height 16
click at [71, 174] on input "Faculty/Staff accepting students" at bounding box center [76, 172] width 10 height 10
radio input "true"
click at [853, 104] on input "medical" at bounding box center [570, 100] width 605 height 35
type input "m"
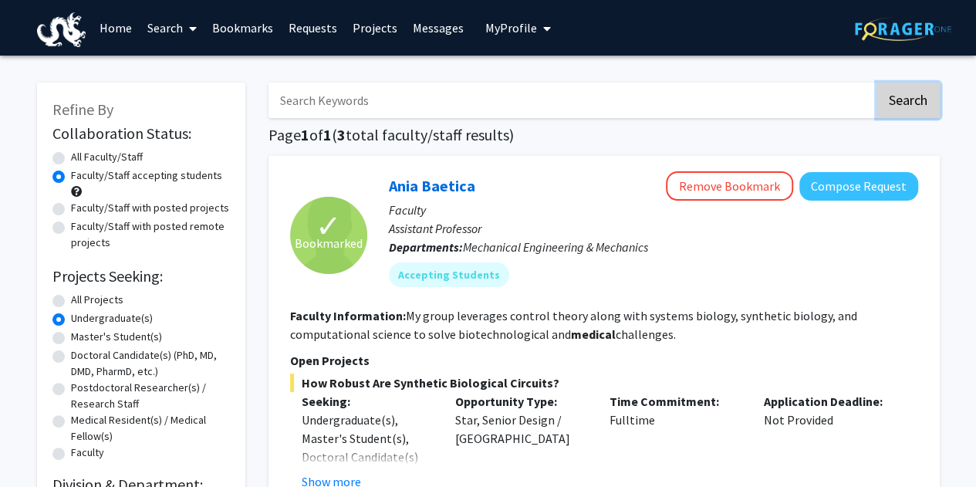
click at [892, 109] on button "Search" at bounding box center [907, 100] width 63 height 35
radio input "true"
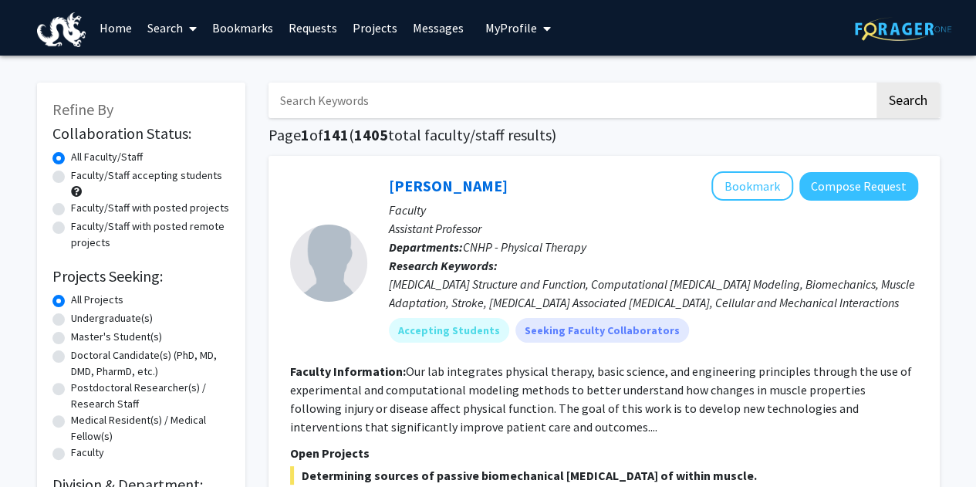
click at [126, 174] on label "Faculty/Staff accepting students" at bounding box center [146, 175] width 151 height 16
click at [81, 174] on input "Faculty/Staff accepting students" at bounding box center [76, 172] width 10 height 10
radio input "true"
click at [246, 19] on link "Bookmarks" at bounding box center [242, 28] width 76 height 54
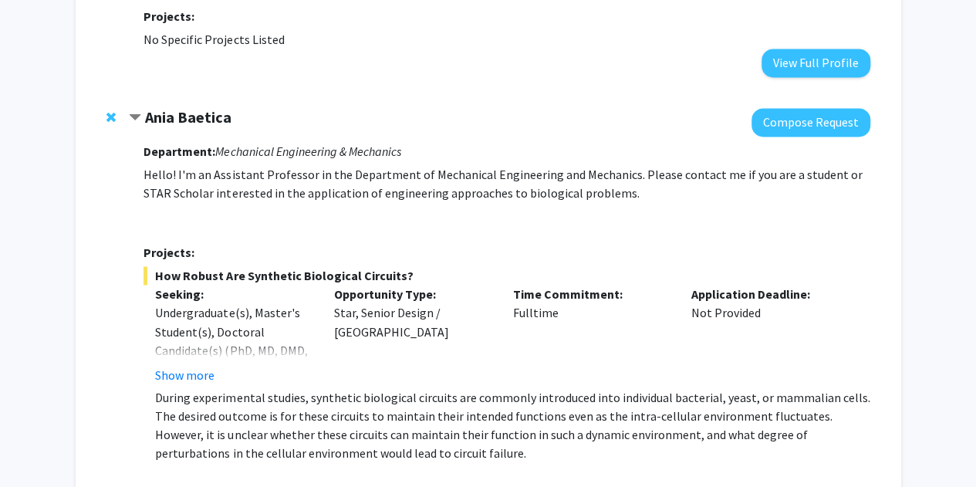
scroll to position [1139, 0]
